Goal: Transaction & Acquisition: Purchase product/service

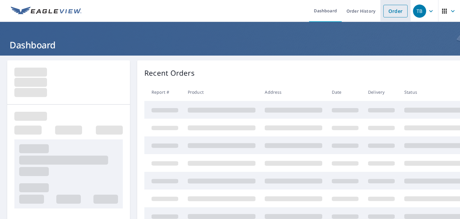
click at [391, 8] on link "Order" at bounding box center [396, 11] width 24 height 13
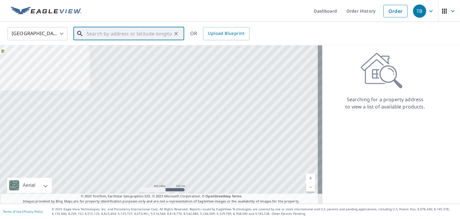
click at [115, 35] on input "text" at bounding box center [129, 33] width 85 height 17
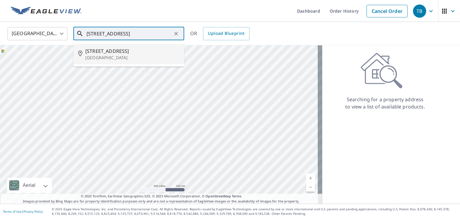
click at [103, 45] on li "[STREET_ADDRESS]" at bounding box center [128, 54] width 111 height 20
type input "[STREET_ADDRESS]"
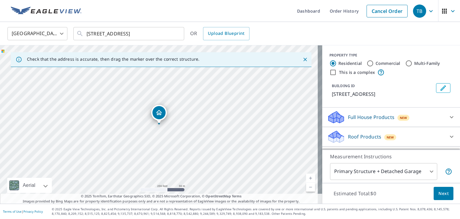
click at [306, 177] on link "Current Level 17, Zoom In" at bounding box center [310, 177] width 9 height 9
click at [306, 177] on link "Current Level 18, Zoom In" at bounding box center [310, 177] width 9 height 9
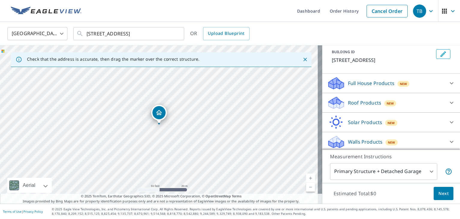
scroll to position [35, 0]
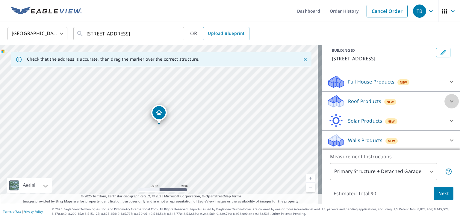
click at [448, 99] on icon at bounding box center [451, 100] width 7 height 7
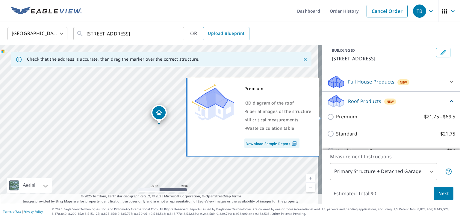
click at [339, 115] on p "Premium" at bounding box center [346, 116] width 21 height 7
click at [336, 115] on input "Premium $21.75 - $69.5" at bounding box center [331, 116] width 9 height 7
checkbox input "true"
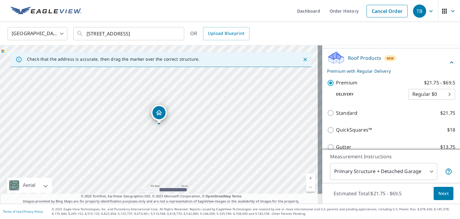
scroll to position [96, 0]
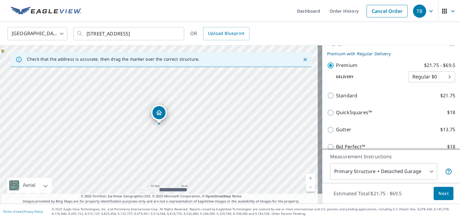
click at [428, 171] on body "TB TB Dashboard Order History Cancel Order TB [GEOGRAPHIC_DATA] [GEOGRAPHIC_DAT…" at bounding box center [230, 109] width 460 height 219
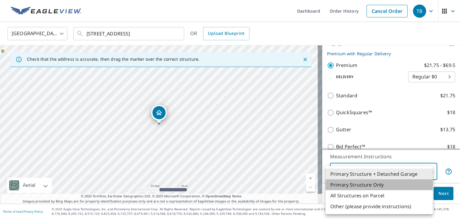
click at [374, 186] on li "Primary Structure Only" at bounding box center [379, 184] width 107 height 11
type input "2"
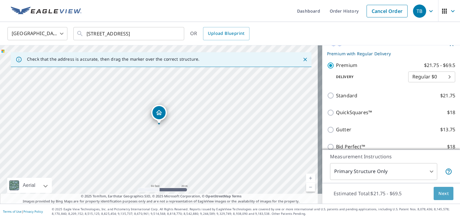
click at [441, 192] on span "Next" at bounding box center [444, 192] width 10 height 7
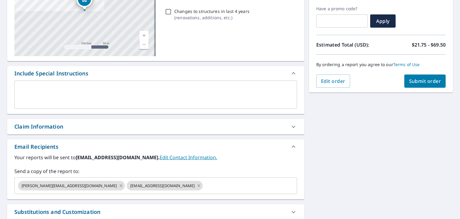
scroll to position [107, 0]
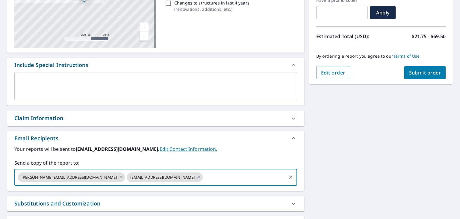
click at [204, 179] on input "text" at bounding box center [245, 176] width 82 height 11
checkbox input "true"
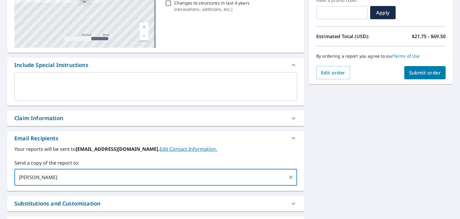
type input "[PERSON_NAME]"
checkbox input "true"
type input "[PERSON_NAME][EMAIL_ADDRESS][DOMAIN_NAME]"
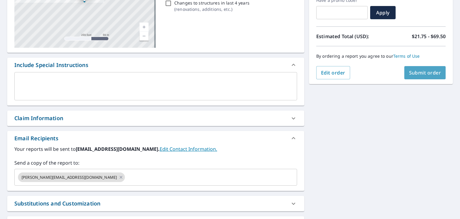
click at [424, 75] on span "Submit order" at bounding box center [425, 72] width 32 height 7
checkbox input "true"
